Goal: Information Seeking & Learning: Learn about a topic

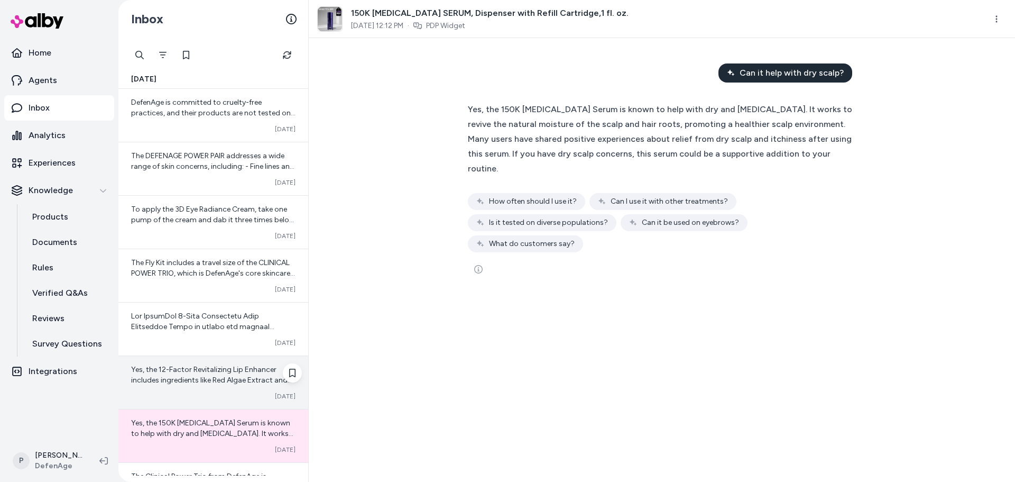
click at [195, 371] on span "Yes, the 12-Factor Revitalizing Lip Enhancer includes ingredients like Red Alga…" at bounding box center [213, 406] width 164 height 83
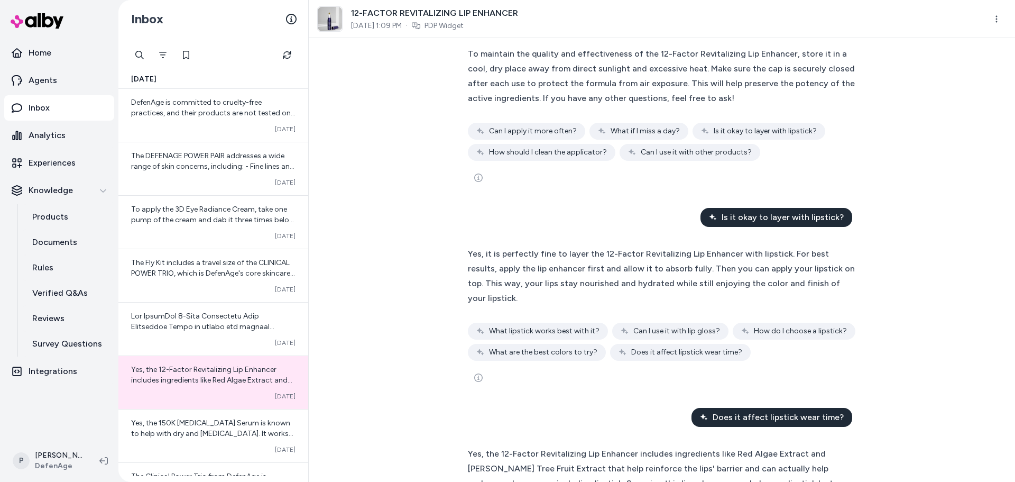
scroll to position [1101, 0]
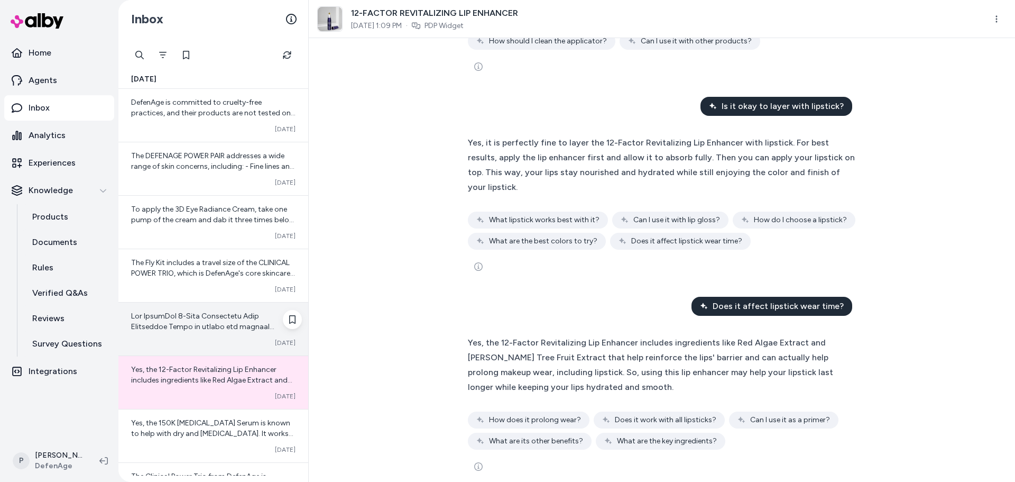
click at [204, 333] on div "Converted [DATE]" at bounding box center [213, 328] width 190 height 53
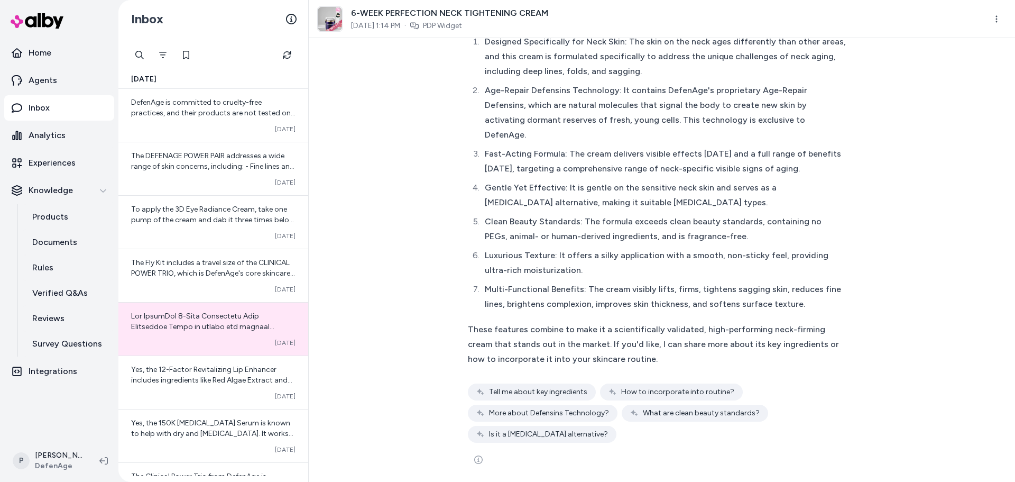
scroll to position [604, 0]
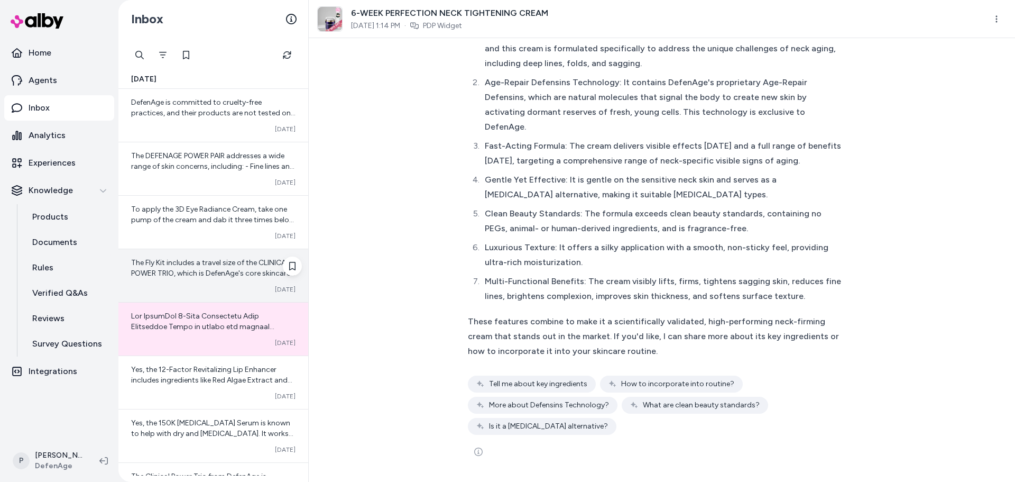
click at [200, 286] on div "Converted [DATE]" at bounding box center [213, 289] width 164 height 8
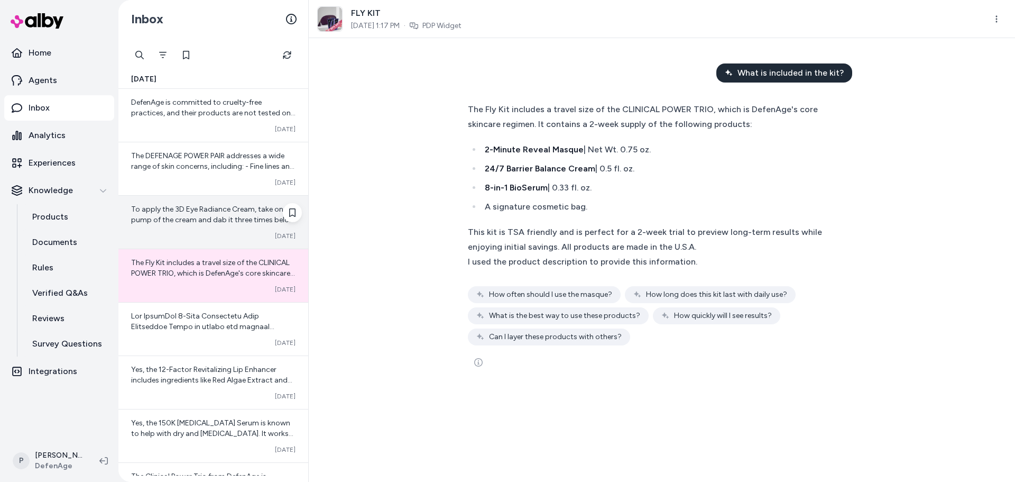
click at [207, 226] on div "To apply the 3D Eye Radiance Cream, take one pump of the cream and dab it three…" at bounding box center [213, 222] width 190 height 53
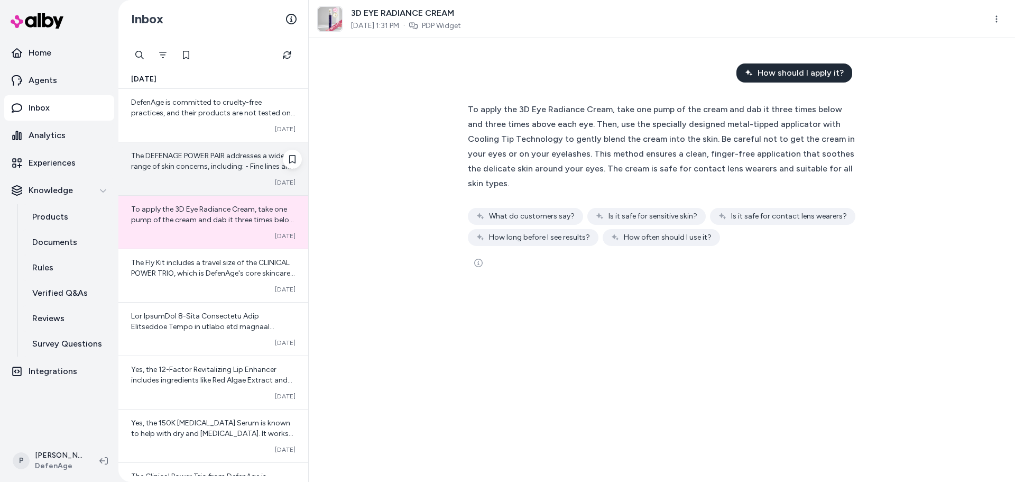
click at [215, 179] on div "Converted [DATE]" at bounding box center [213, 182] width 164 height 8
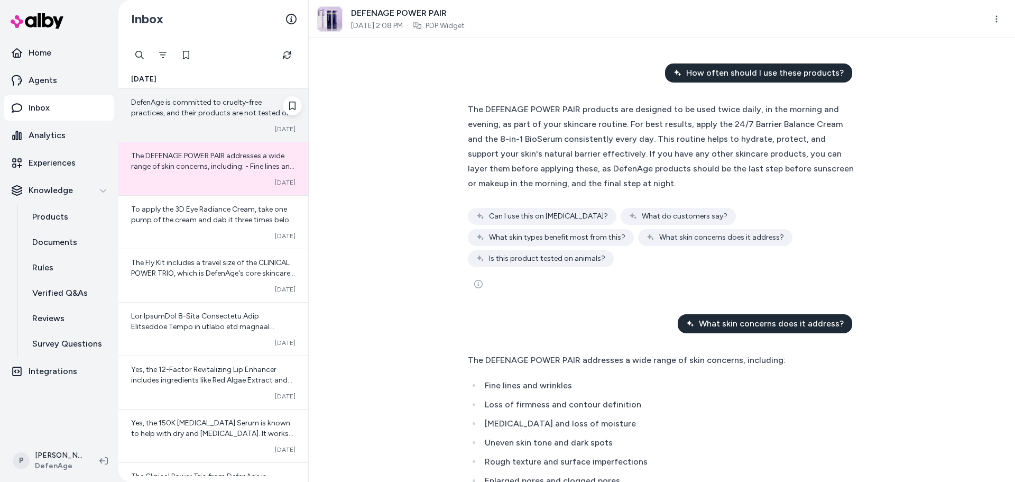
click at [222, 125] on div "Converted [DATE]" at bounding box center [213, 129] width 164 height 8
